Goal: Book appointment/travel/reservation

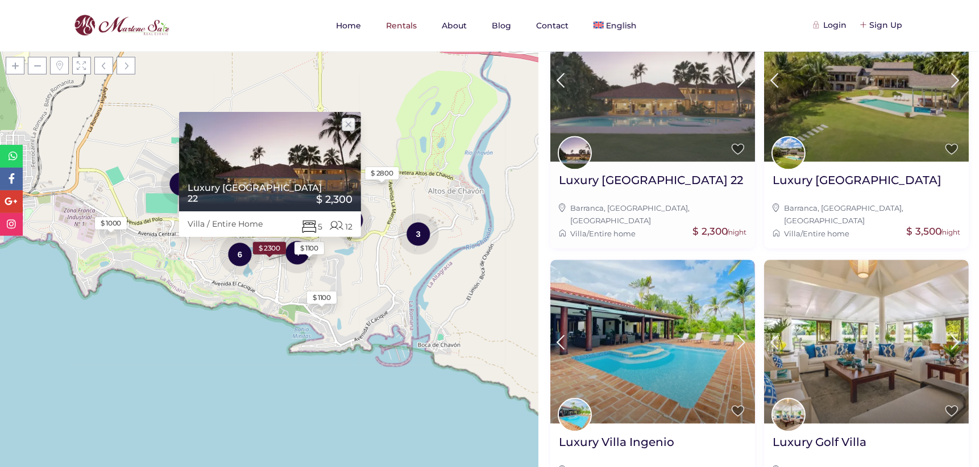
scroll to position [1030, 0]
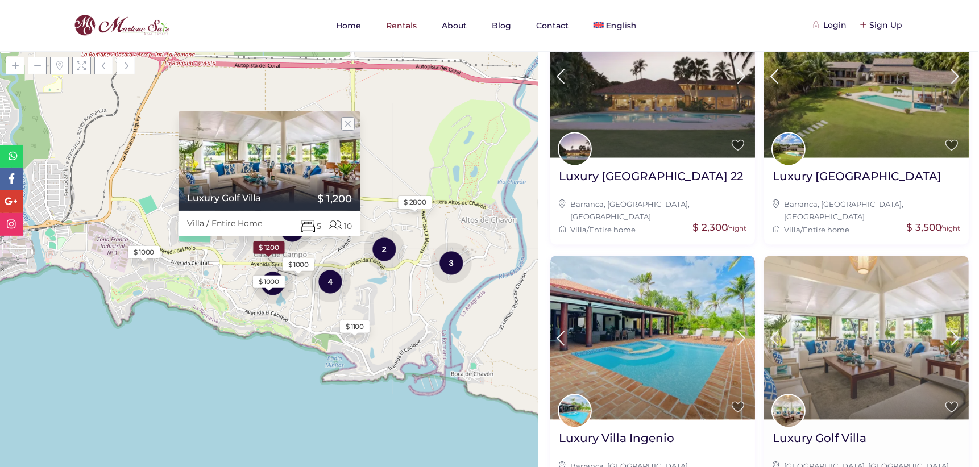
click at [876, 256] on img at bounding box center [866, 337] width 205 height 163
click at [879, 256] on img at bounding box center [866, 337] width 205 height 163
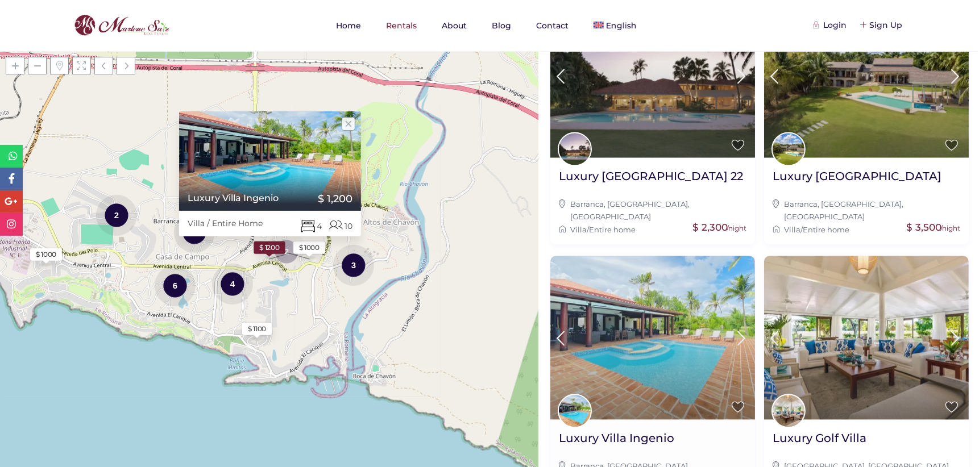
click at [654, 431] on h2 "Luxury Villa Ingenio" at bounding box center [616, 438] width 115 height 15
click at [644, 330] on img at bounding box center [652, 337] width 205 height 163
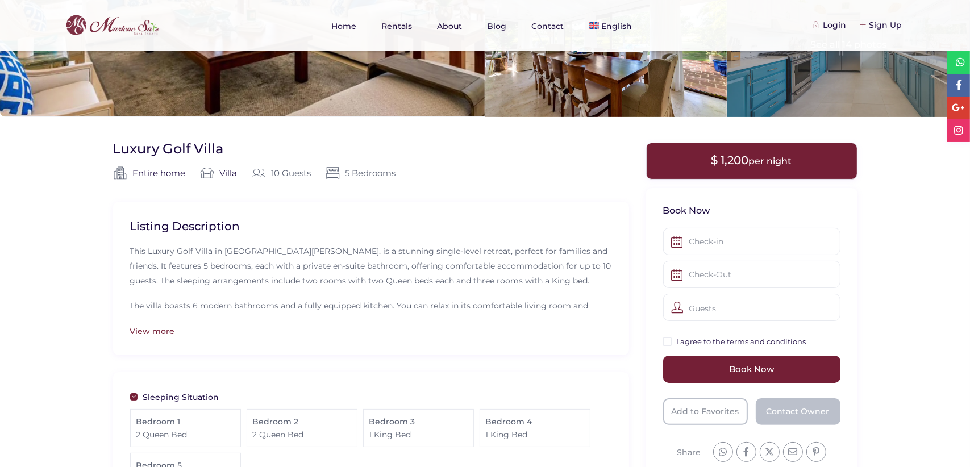
scroll to position [227, 0]
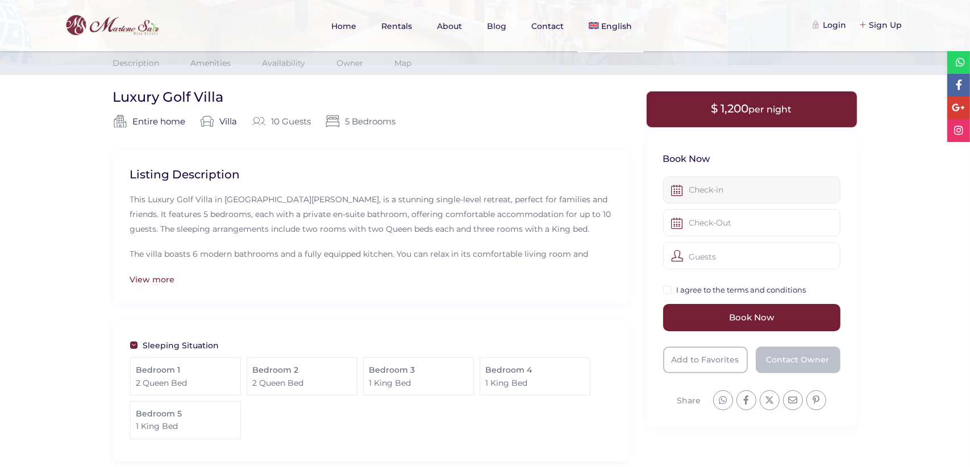
click at [717, 190] on input "text" at bounding box center [751, 189] width 177 height 27
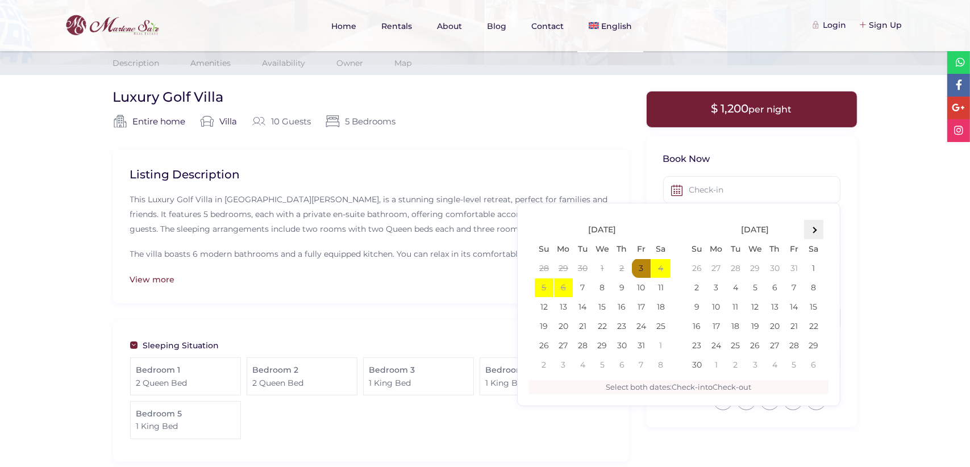
click at [816, 230] on th at bounding box center [813, 229] width 19 height 19
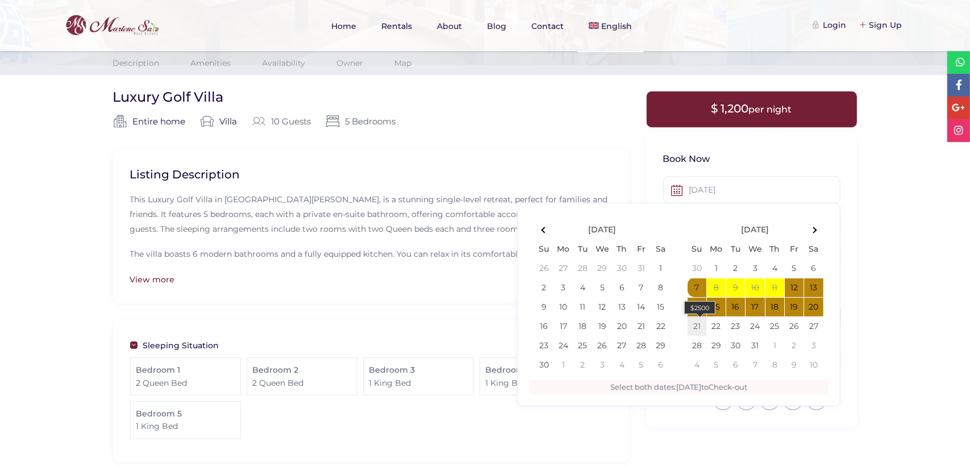
type input "12-07-2025"
type input "12-21-2025"
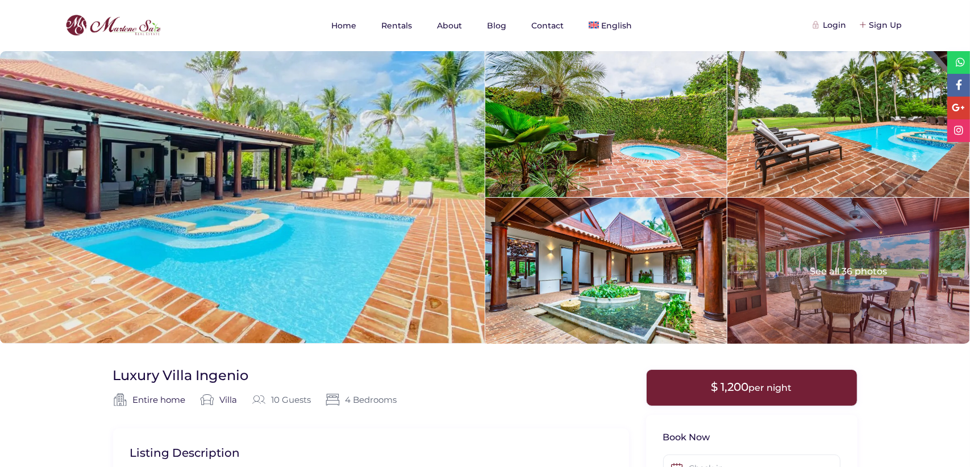
click at [854, 287] on div at bounding box center [848, 271] width 242 height 146
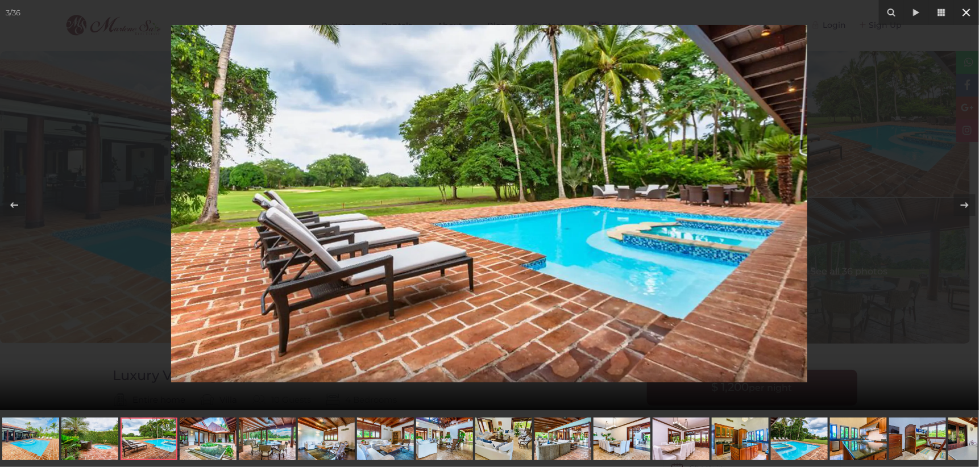
click at [962, 11] on icon at bounding box center [966, 13] width 14 height 14
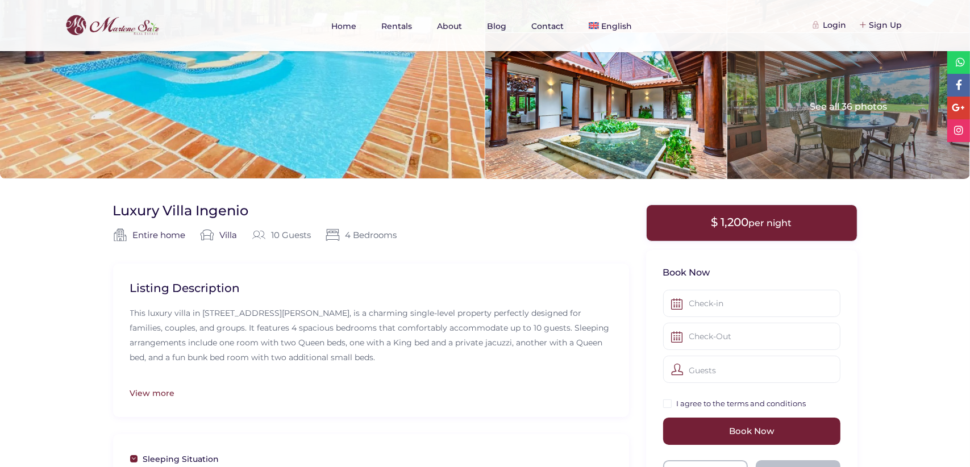
scroll to position [171, 0]
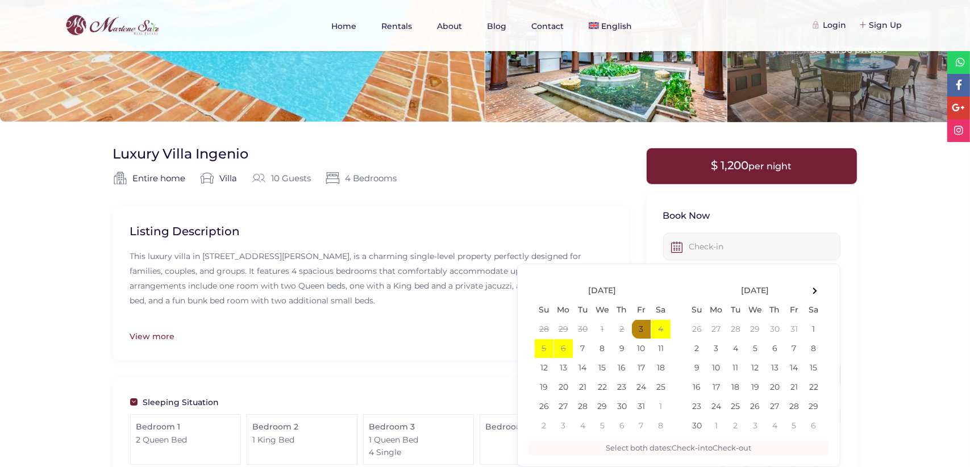
click at [726, 249] on input "text" at bounding box center [751, 246] width 177 height 27
click at [813, 287] on span at bounding box center [813, 287] width 6 height 6
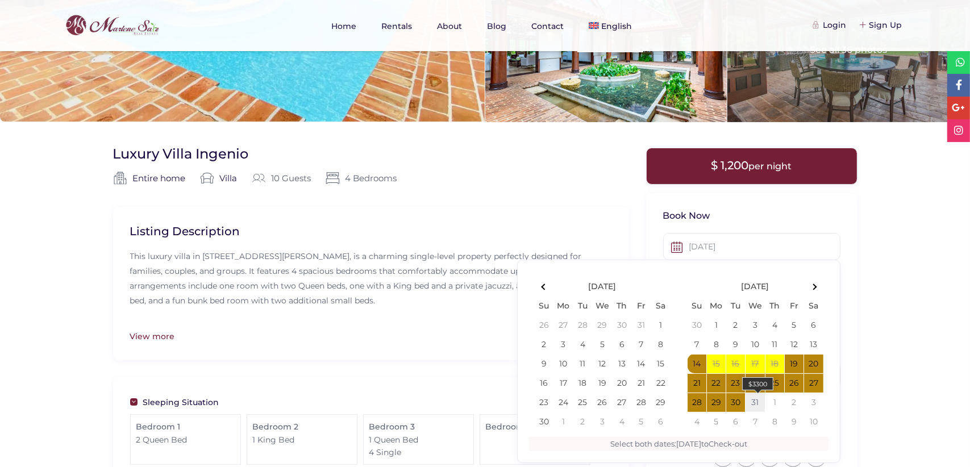
type input "[DATE]"
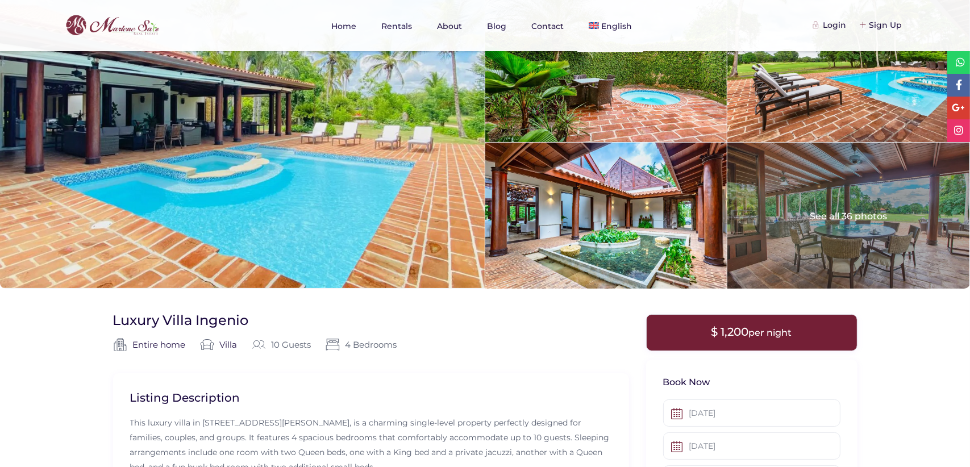
scroll to position [0, 0]
